Goal: Find specific page/section: Find specific page/section

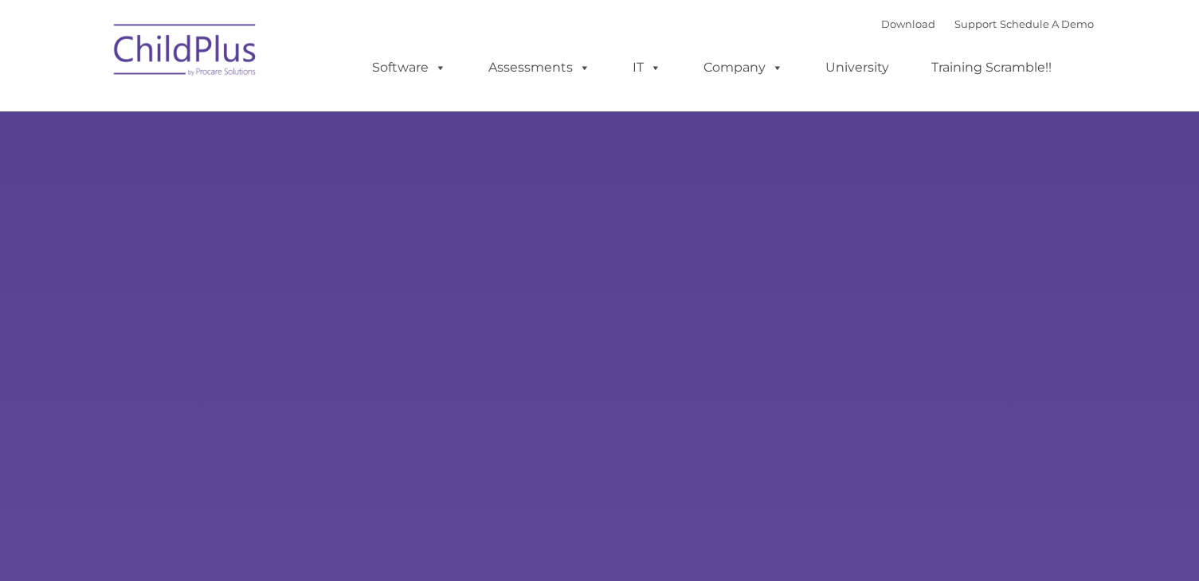
type input ""
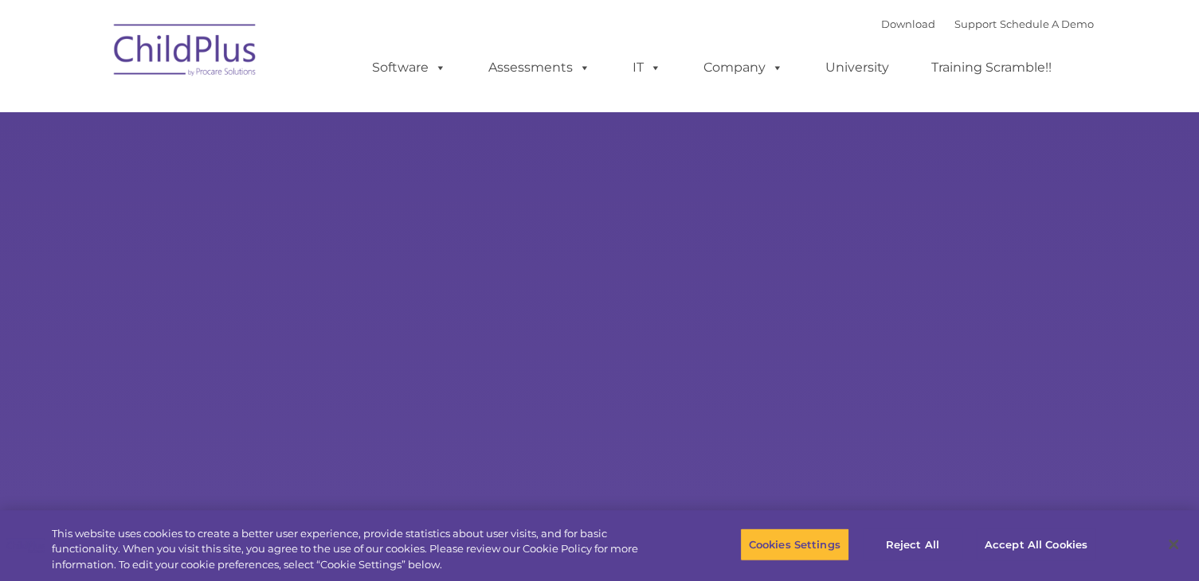
select select "MEDIUM"
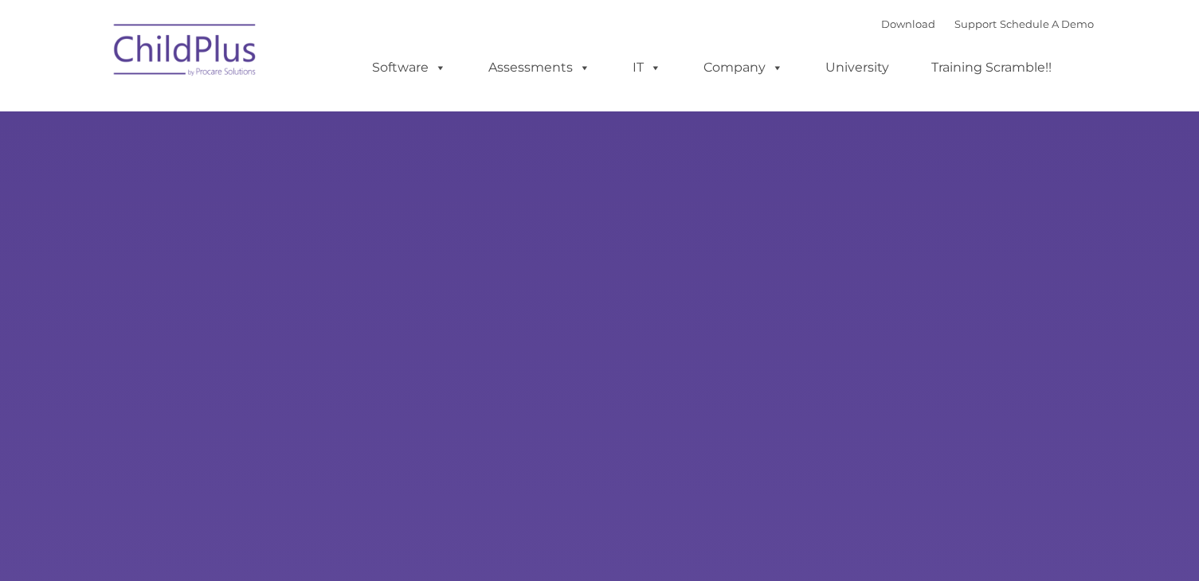
type input ""
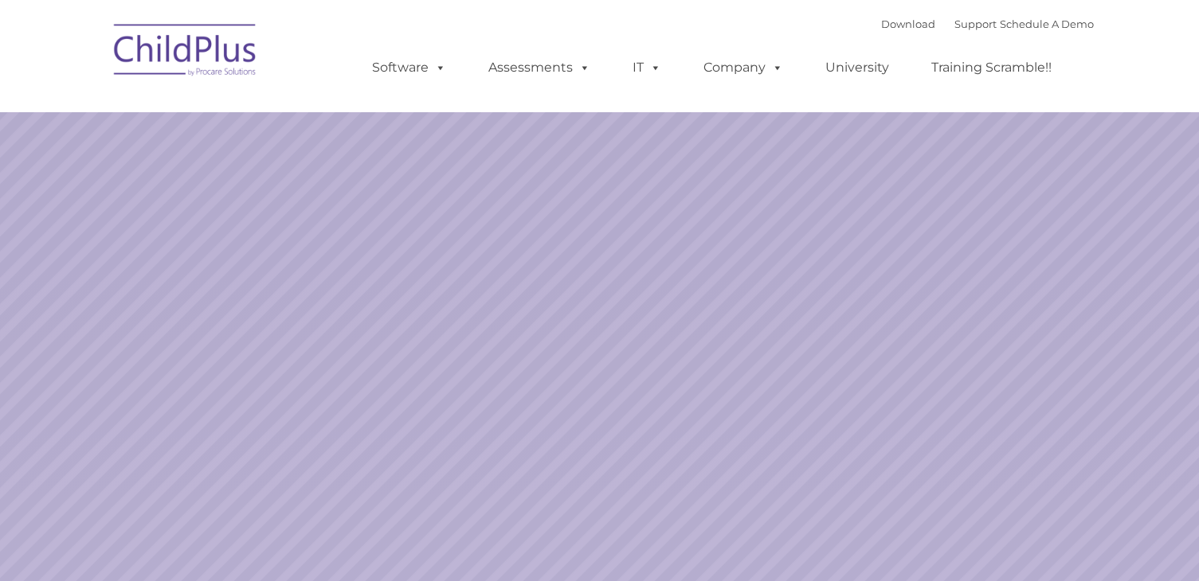
select select "MEDIUM"
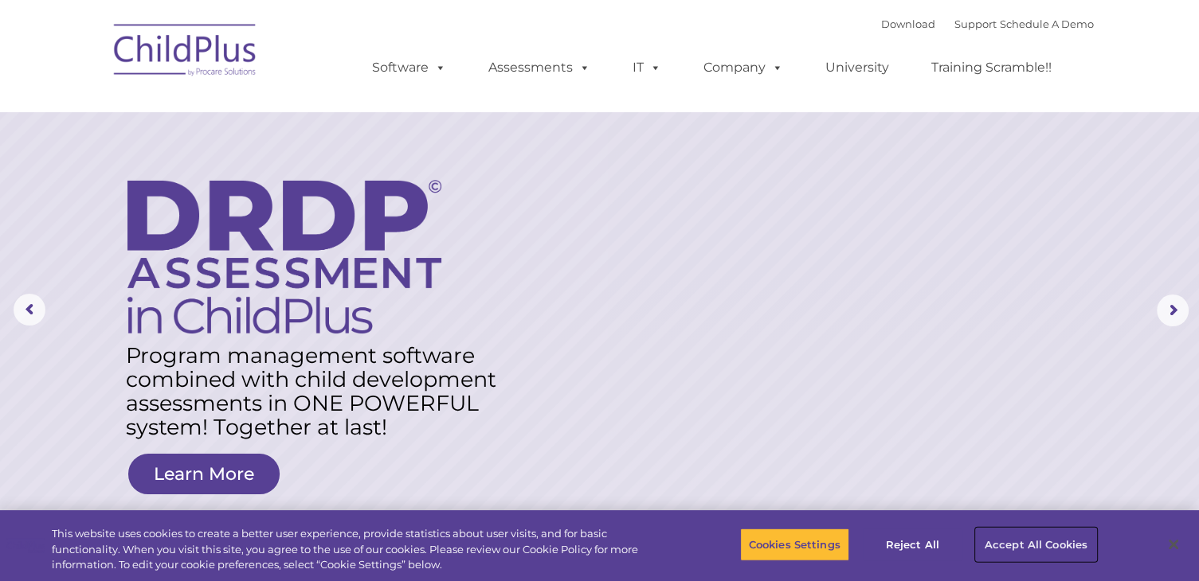
click at [1028, 552] on button "Accept All Cookies" at bounding box center [1036, 544] width 120 height 33
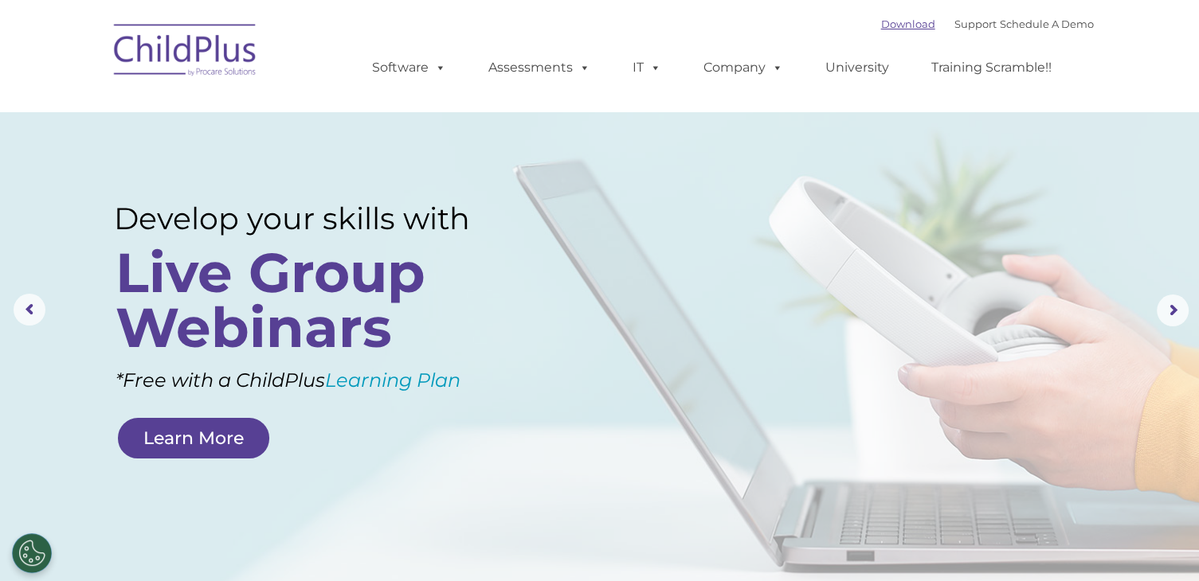
click at [881, 23] on link "Download" at bounding box center [908, 24] width 54 height 13
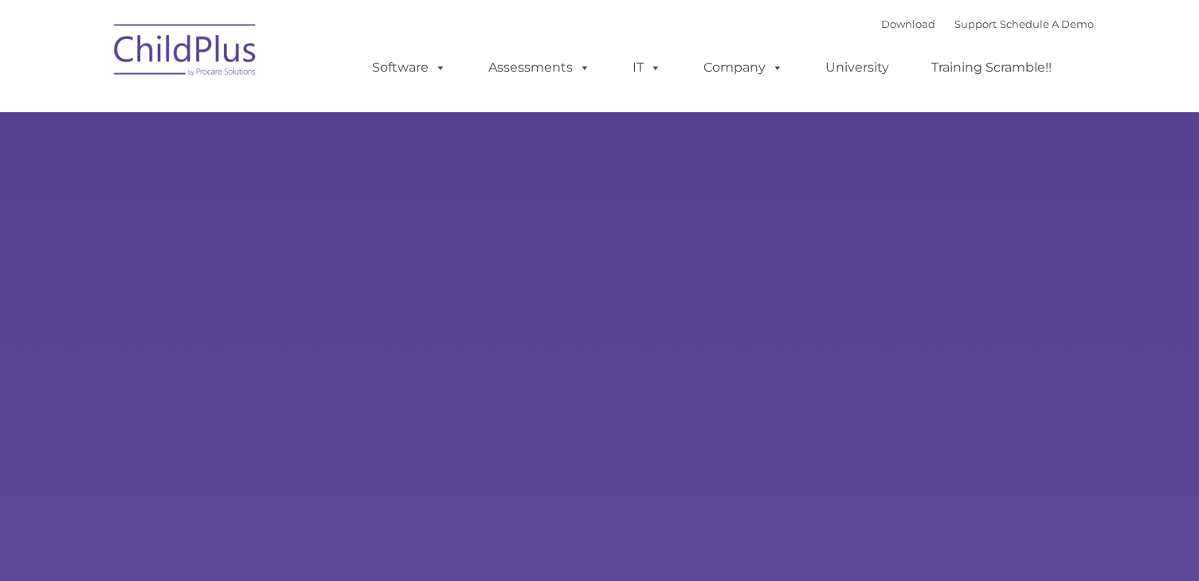
select select "MEDIUM"
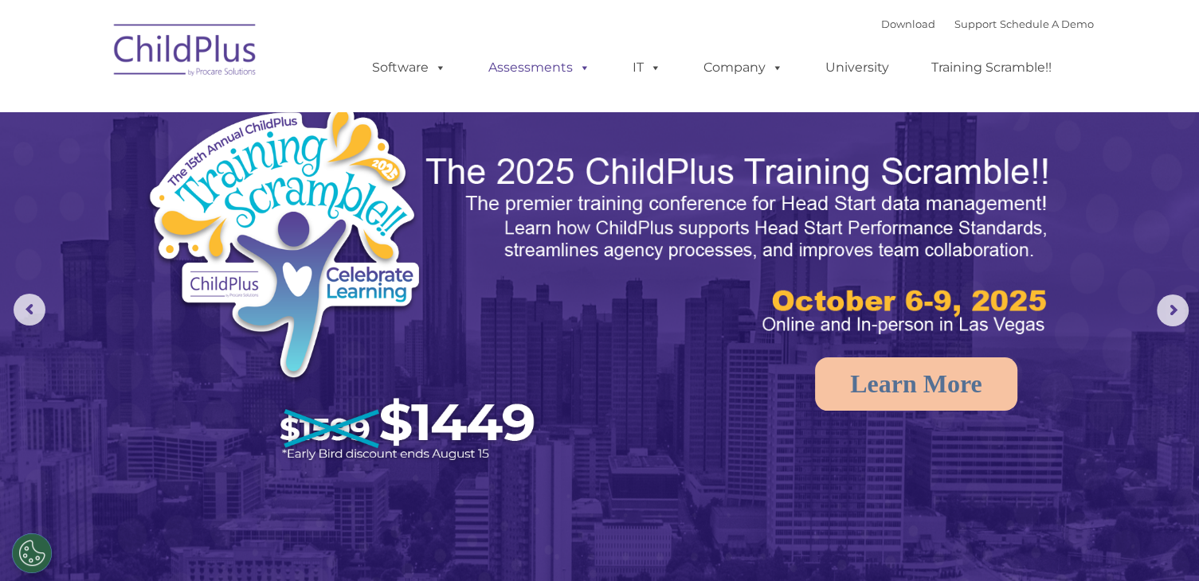
click at [526, 69] on link "Assessments" at bounding box center [539, 68] width 134 height 32
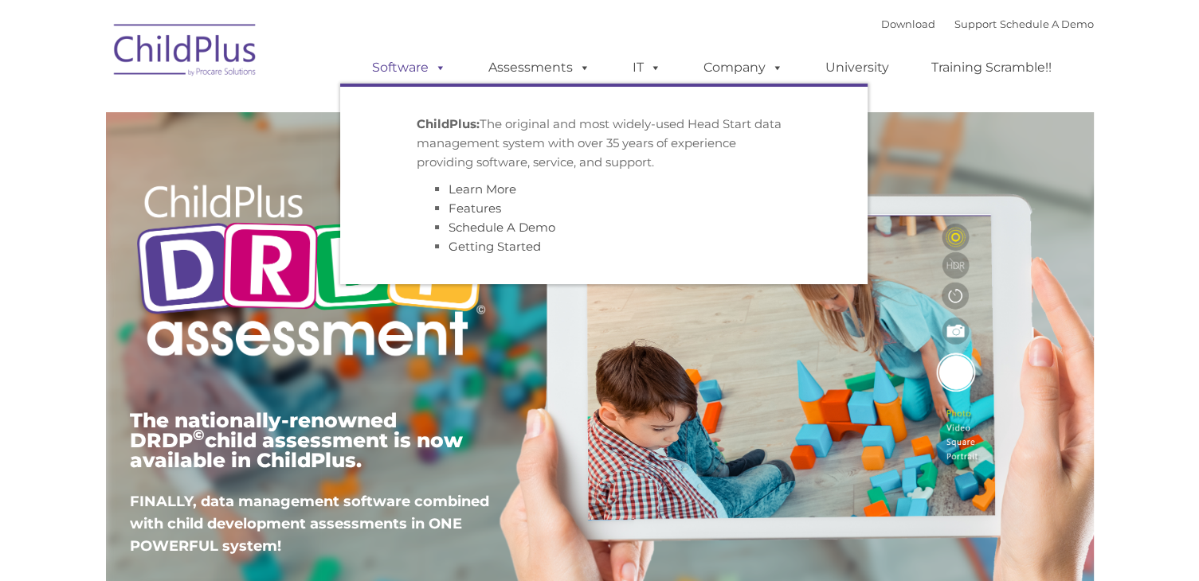
click at [423, 74] on link "Software" at bounding box center [409, 68] width 106 height 32
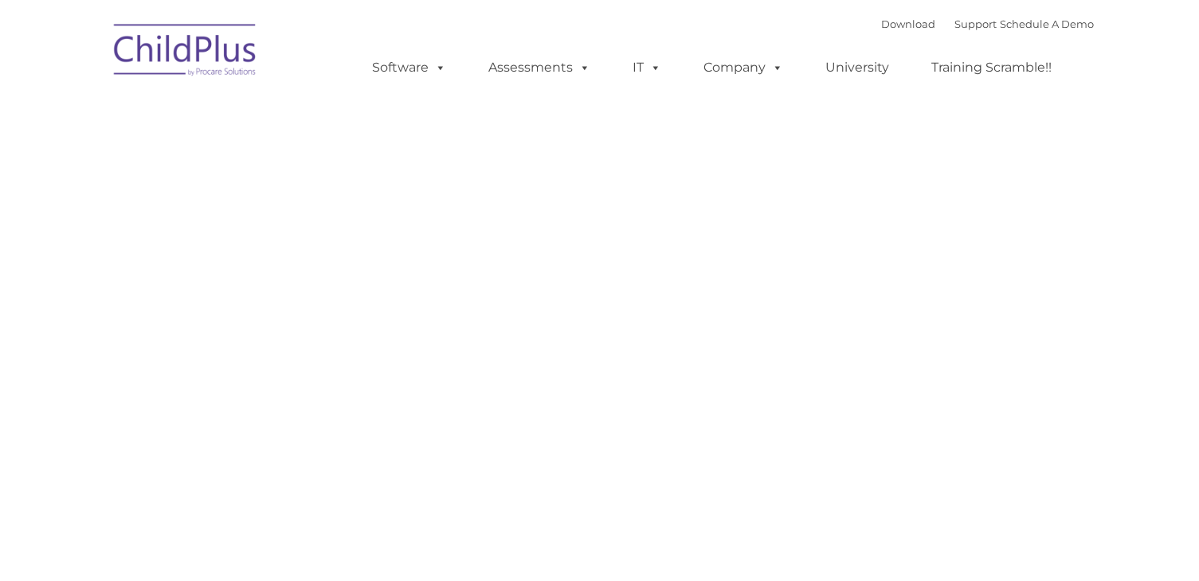
click at [454, 140] on div "Request Pricing ChildPlus is an all-in-one software solution for Head Start, EH…" at bounding box center [600, 434] width 964 height 717
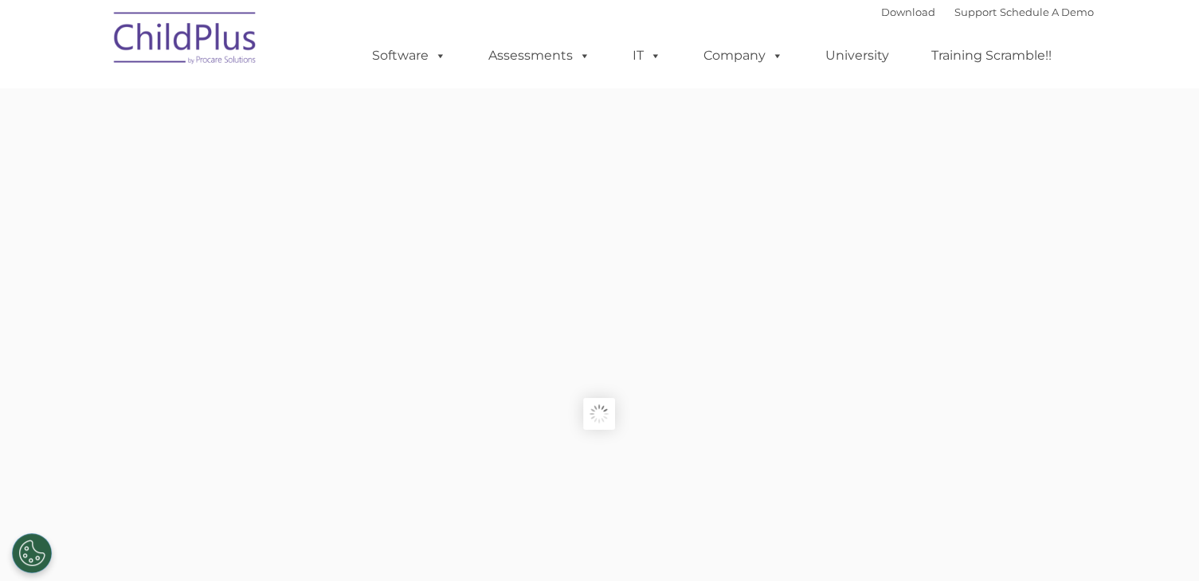
type input ""
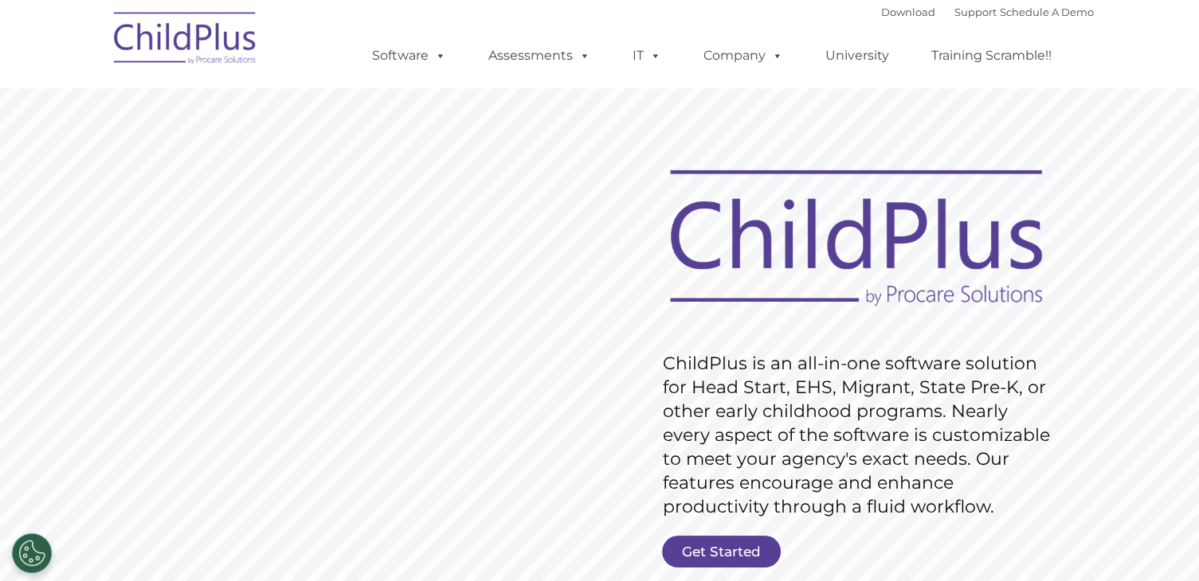
scroll to position [9, 0]
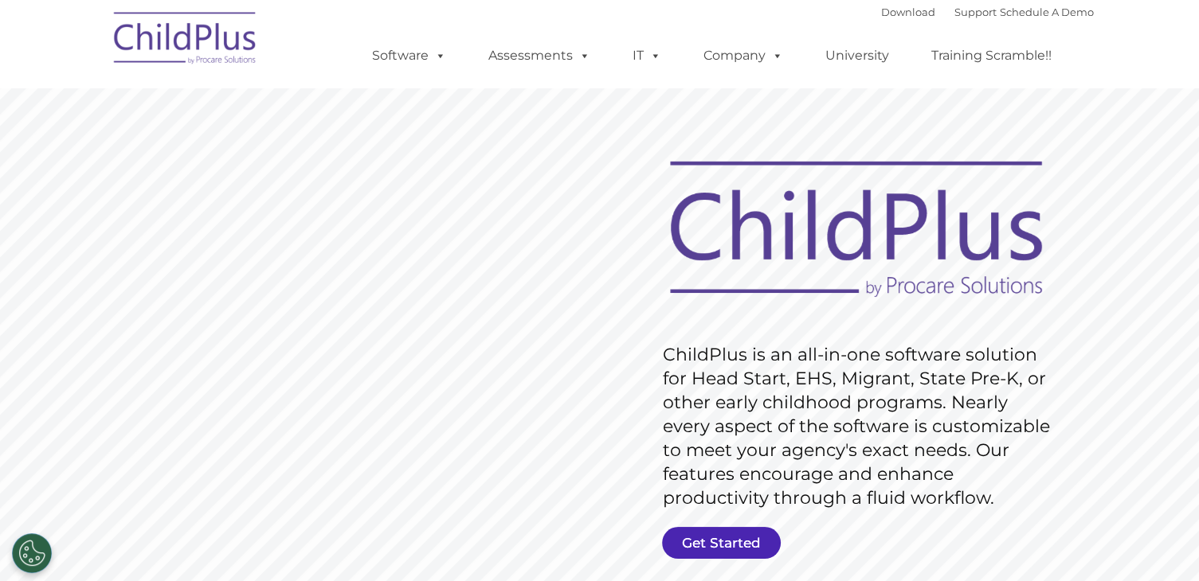
click at [715, 537] on link "Get Started" at bounding box center [721, 543] width 119 height 32
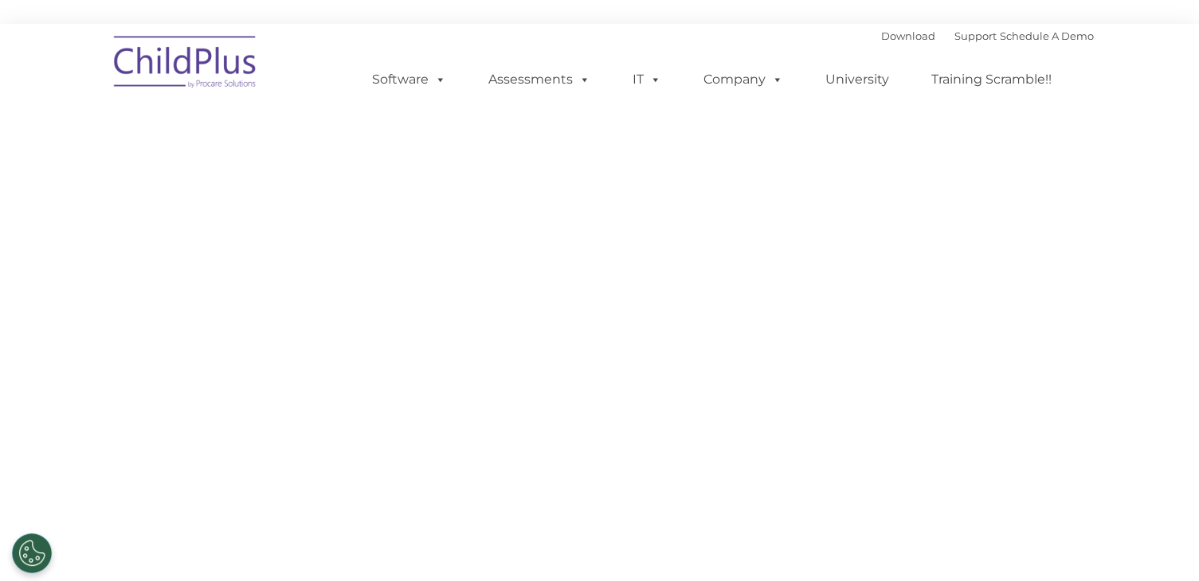
select select "MEDIUM"
